Goal: Task Accomplishment & Management: Complete application form

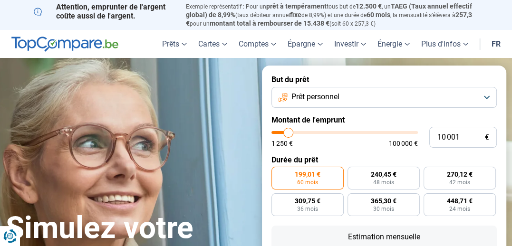
type input "7 500"
type input "7500"
type input "7 250"
type input "7250"
type input "7 500"
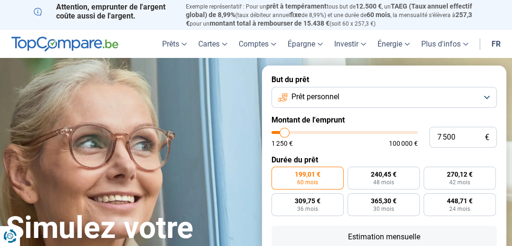
type input "7500"
type input "9 250"
type input "9250"
type input "9 750"
type input "9750"
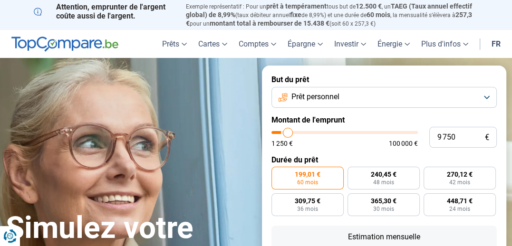
type input "10 750"
type input "10750"
type input "11 500"
type input "11500"
type input "12 000"
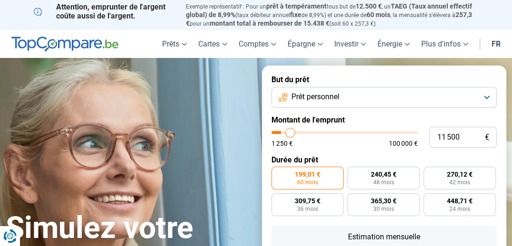
type input "12000"
type input "11 750"
type input "11750"
type input "11 500"
type input "11500"
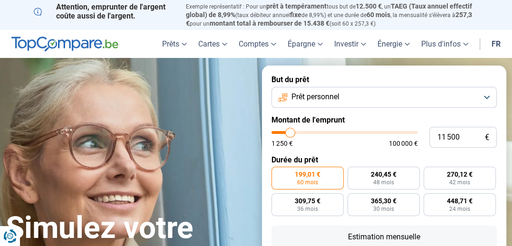
type input "11 250"
type input "11250"
type input "10 750"
type input "10750"
type input "10 500"
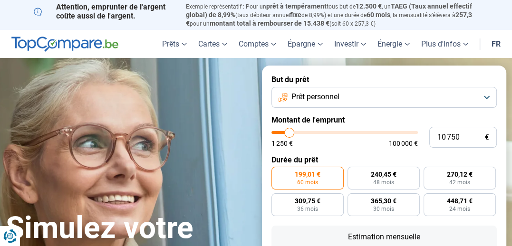
type input "10500"
type input "10 250"
type input "10250"
type input "10 000"
type input "10000"
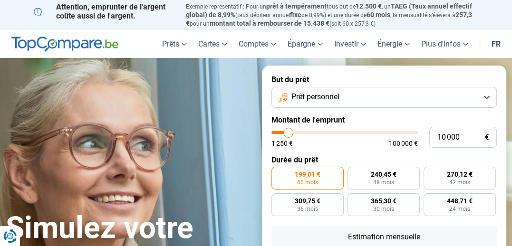
click at [289, 134] on input "range" at bounding box center [344, 132] width 146 height 3
radio input "true"
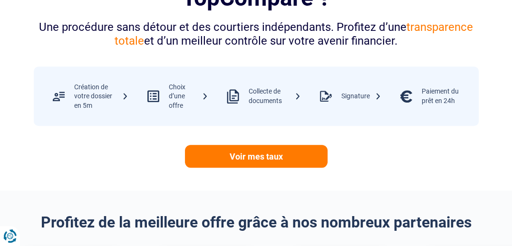
scroll to position [443, 0]
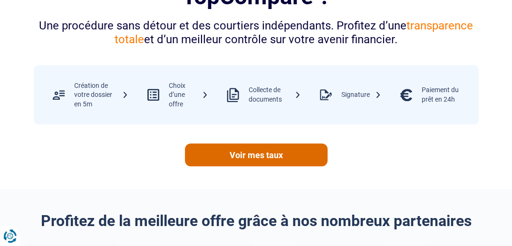
click at [257, 166] on link "Voir mes taux" at bounding box center [256, 155] width 143 height 23
